Goal: Information Seeking & Learning: Learn about a topic

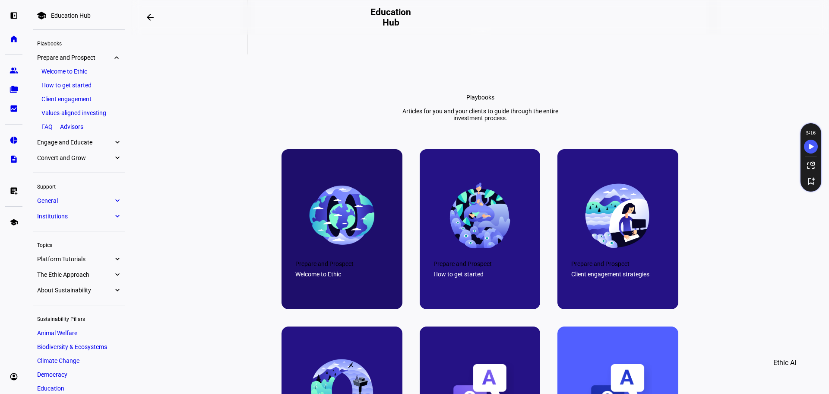
scroll to position [259, 0]
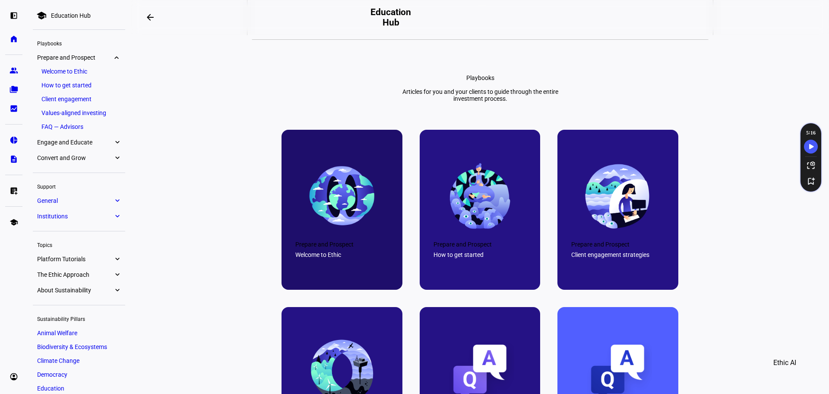
click at [360, 253] on div at bounding box center [342, 210] width 121 height 160
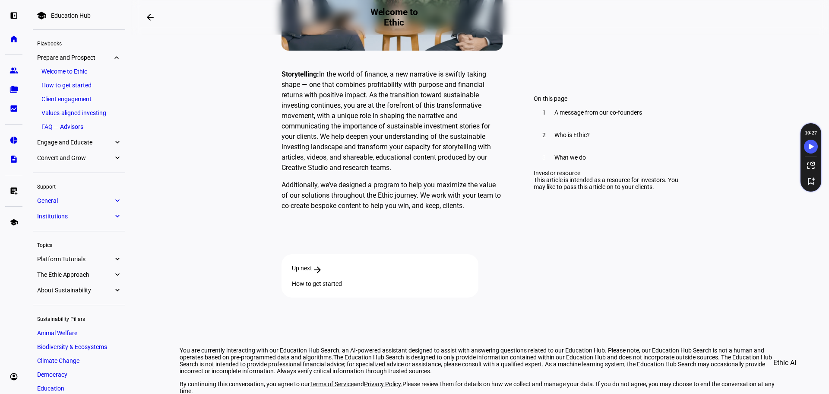
scroll to position [2443, 0]
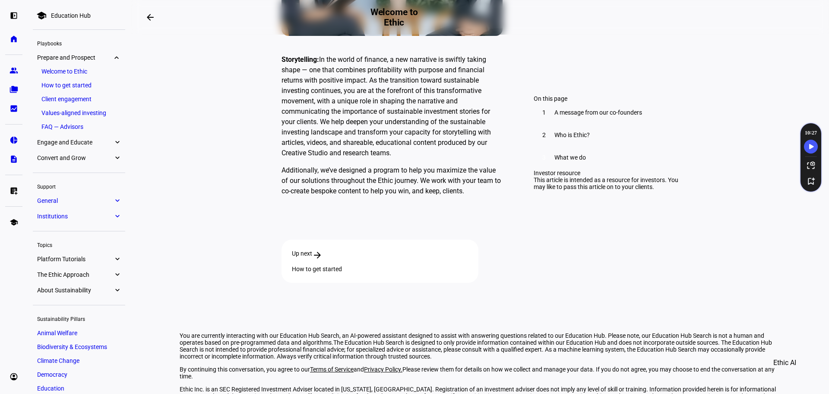
click at [468, 250] on div "Up next arrow_forward" at bounding box center [380, 255] width 176 height 10
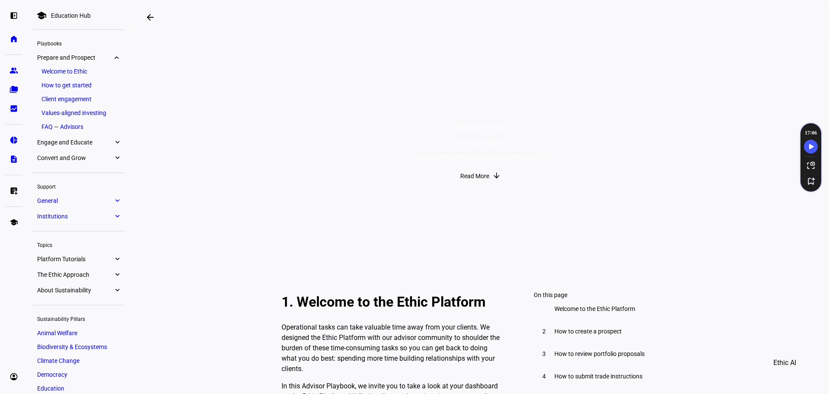
click at [472, 184] on span "Read More" at bounding box center [475, 175] width 29 height 17
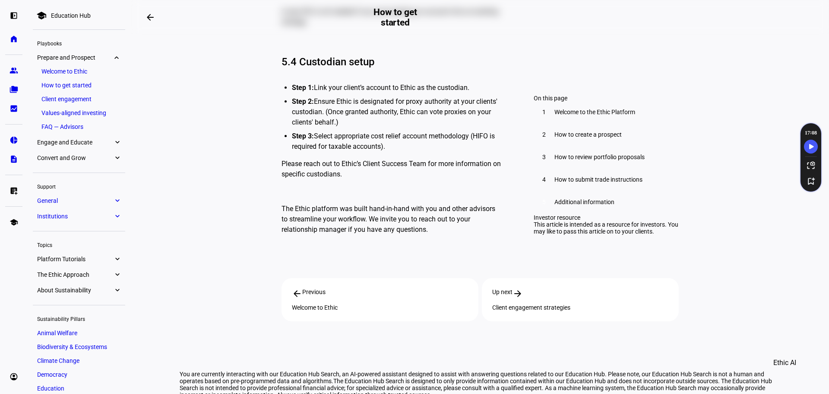
scroll to position [4651, 0]
click at [543, 303] on div "Client engagement strategies" at bounding box center [581, 306] width 176 height 7
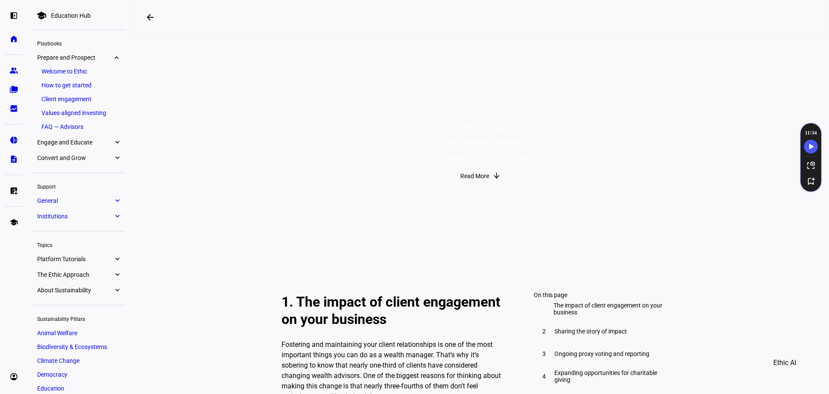
click at [464, 184] on span "Read More" at bounding box center [475, 175] width 29 height 17
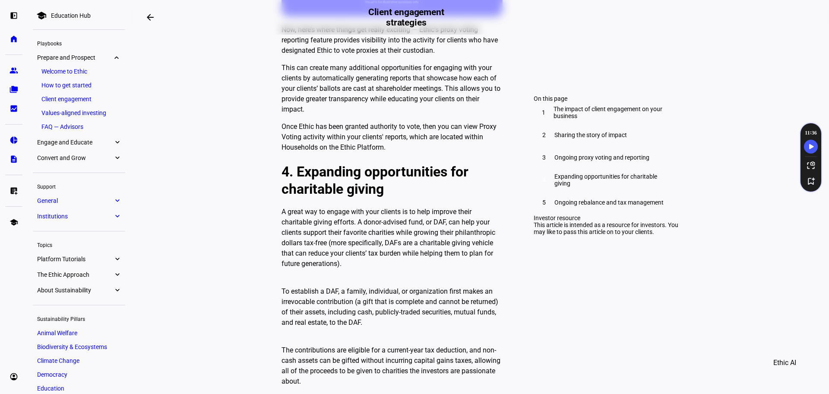
scroll to position [1757, 0]
